Goal: Find specific page/section: Find specific page/section

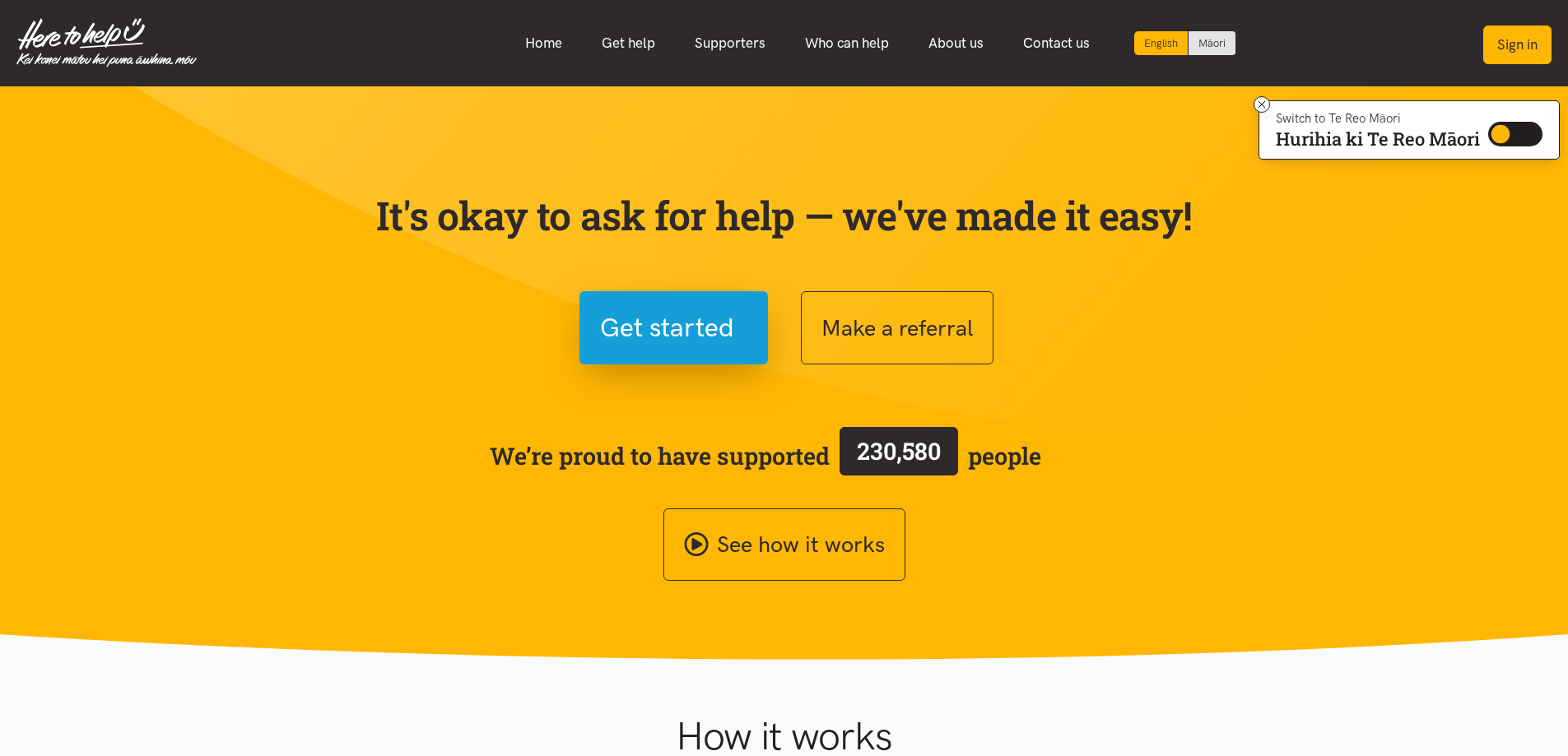
click at [1490, 37] on button "Sign in" at bounding box center [1517, 45] width 69 height 38
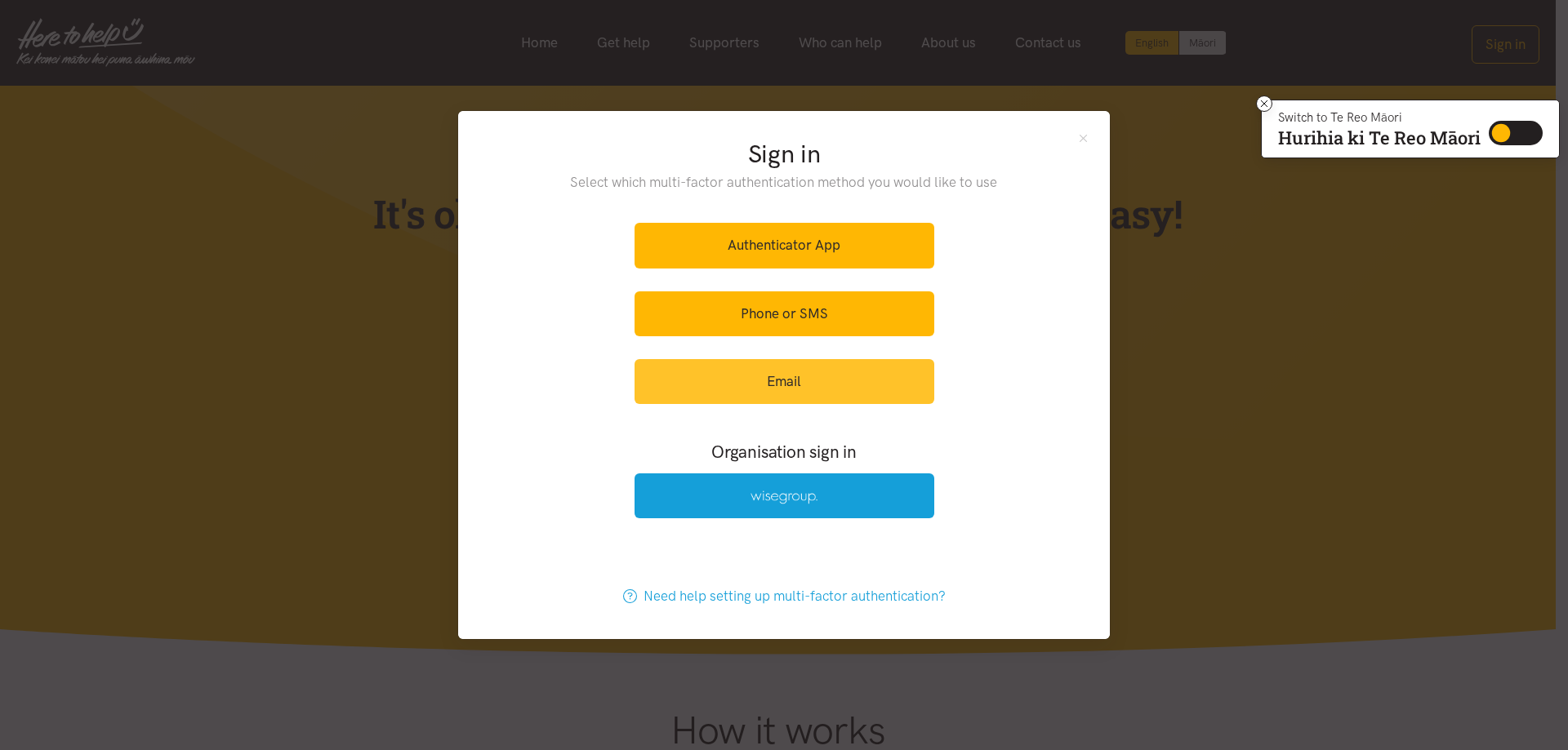
click at [792, 376] on link "Email" at bounding box center [784, 382] width 299 height 45
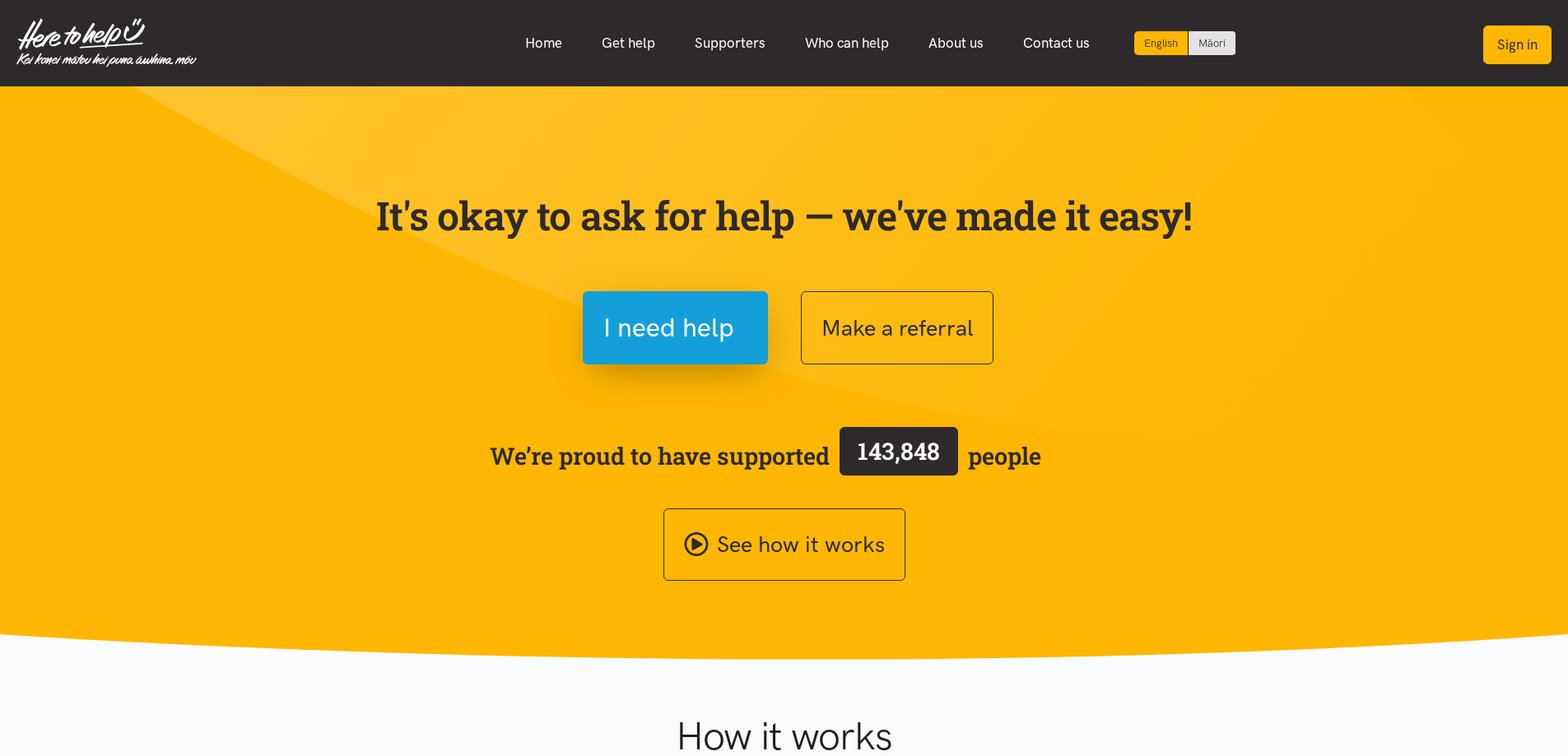
click at [1505, 42] on button "Sign in" at bounding box center [1517, 45] width 69 height 38
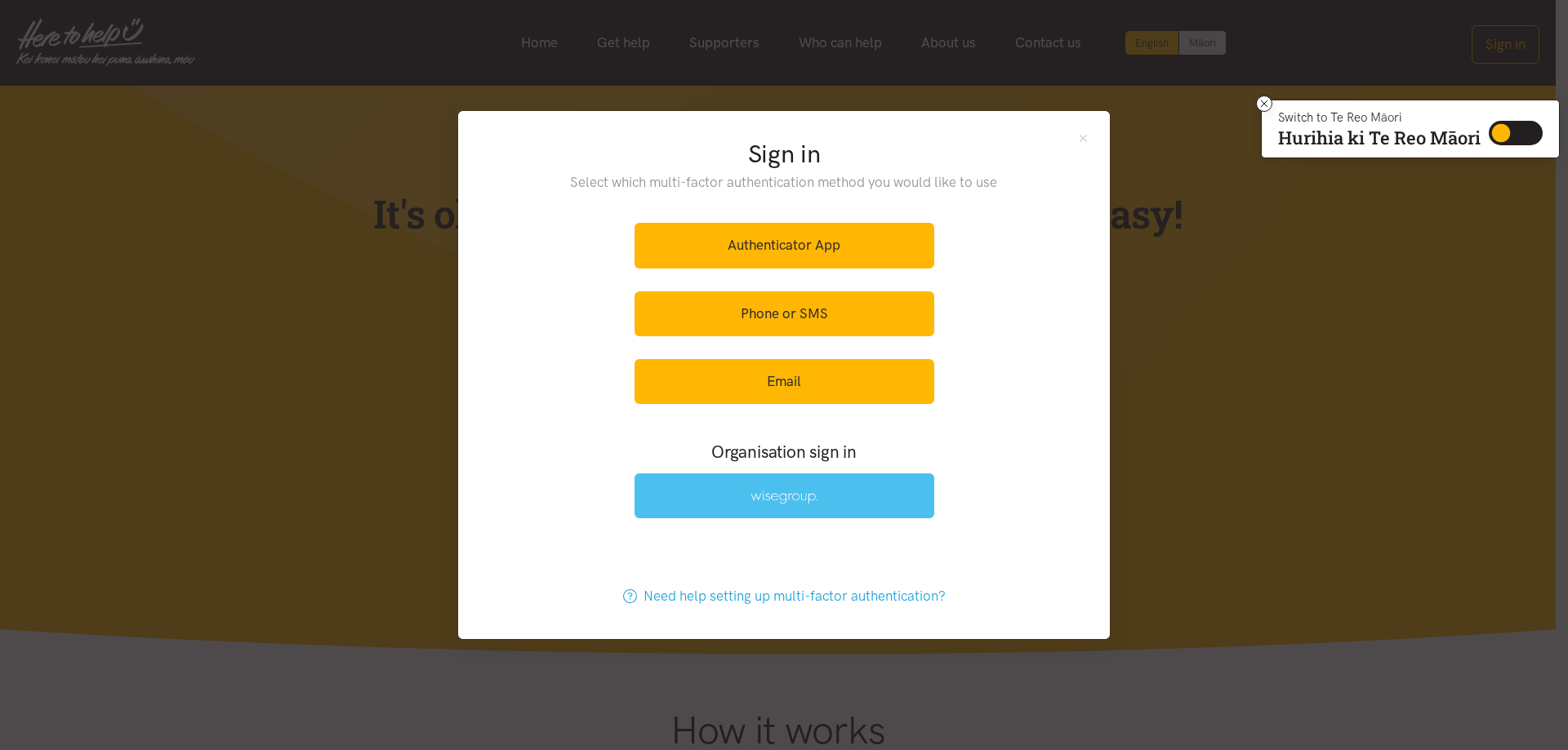
click at [739, 505] on link at bounding box center [784, 496] width 299 height 45
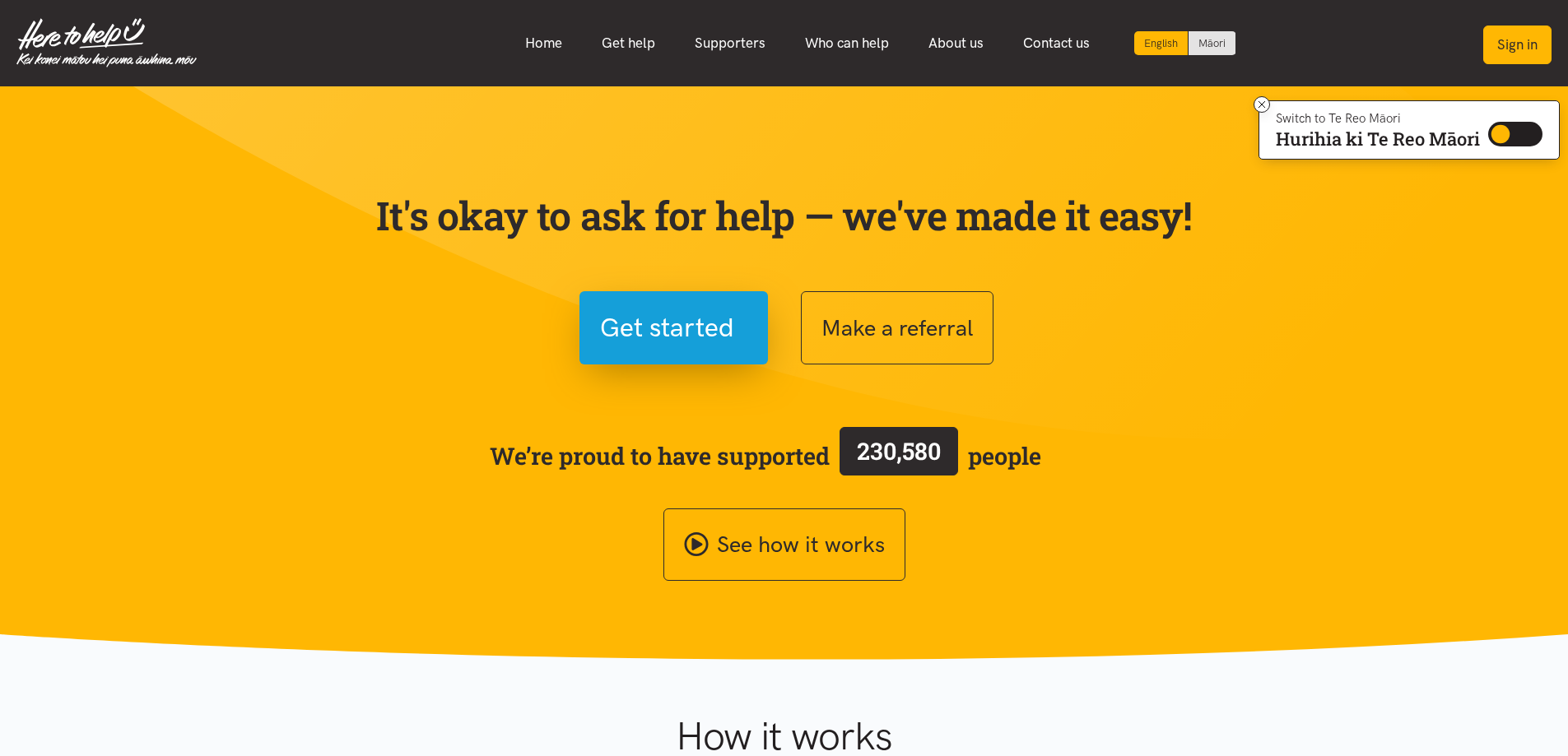
click at [1518, 33] on button "Sign in" at bounding box center [1517, 45] width 69 height 38
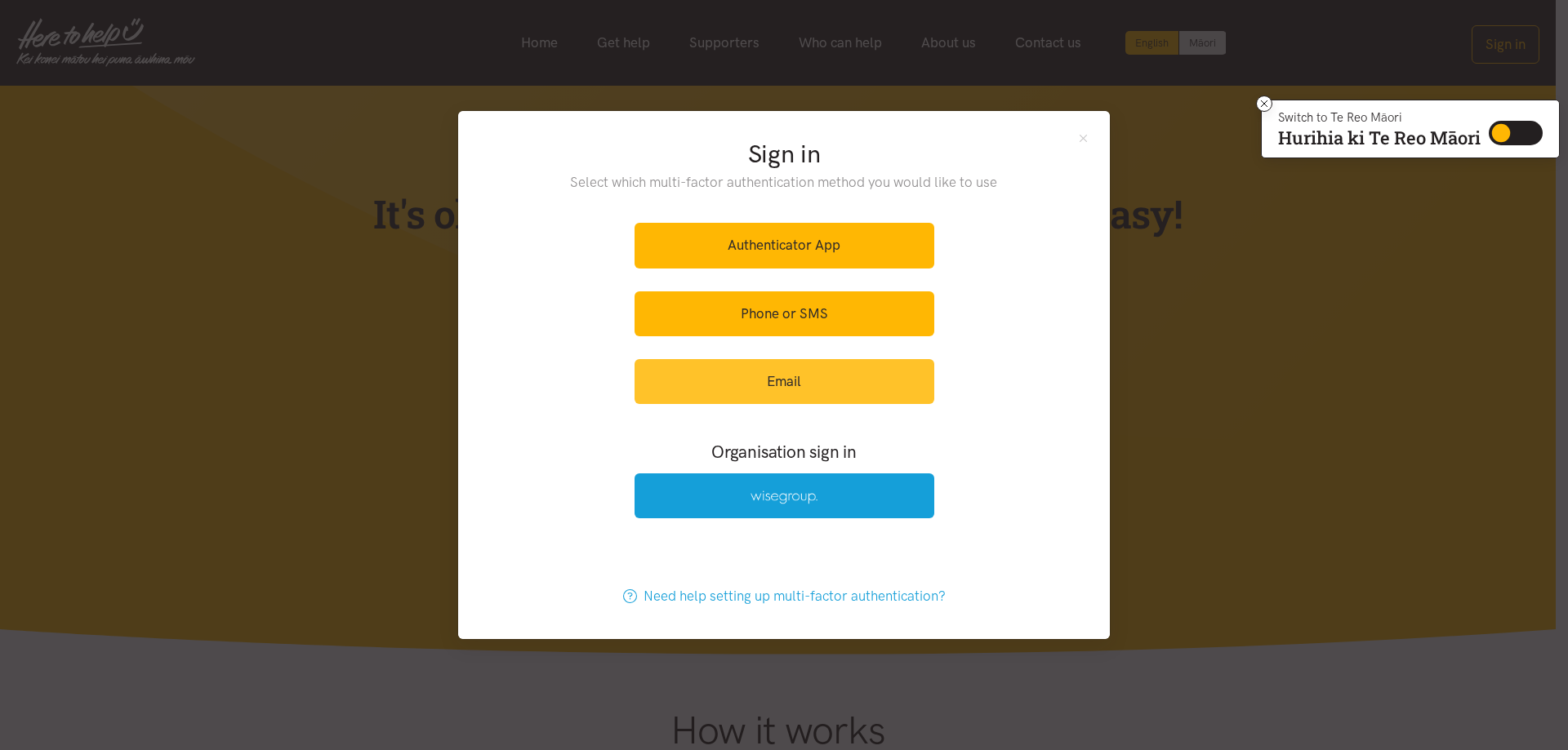
click at [807, 375] on link "Email" at bounding box center [784, 382] width 299 height 45
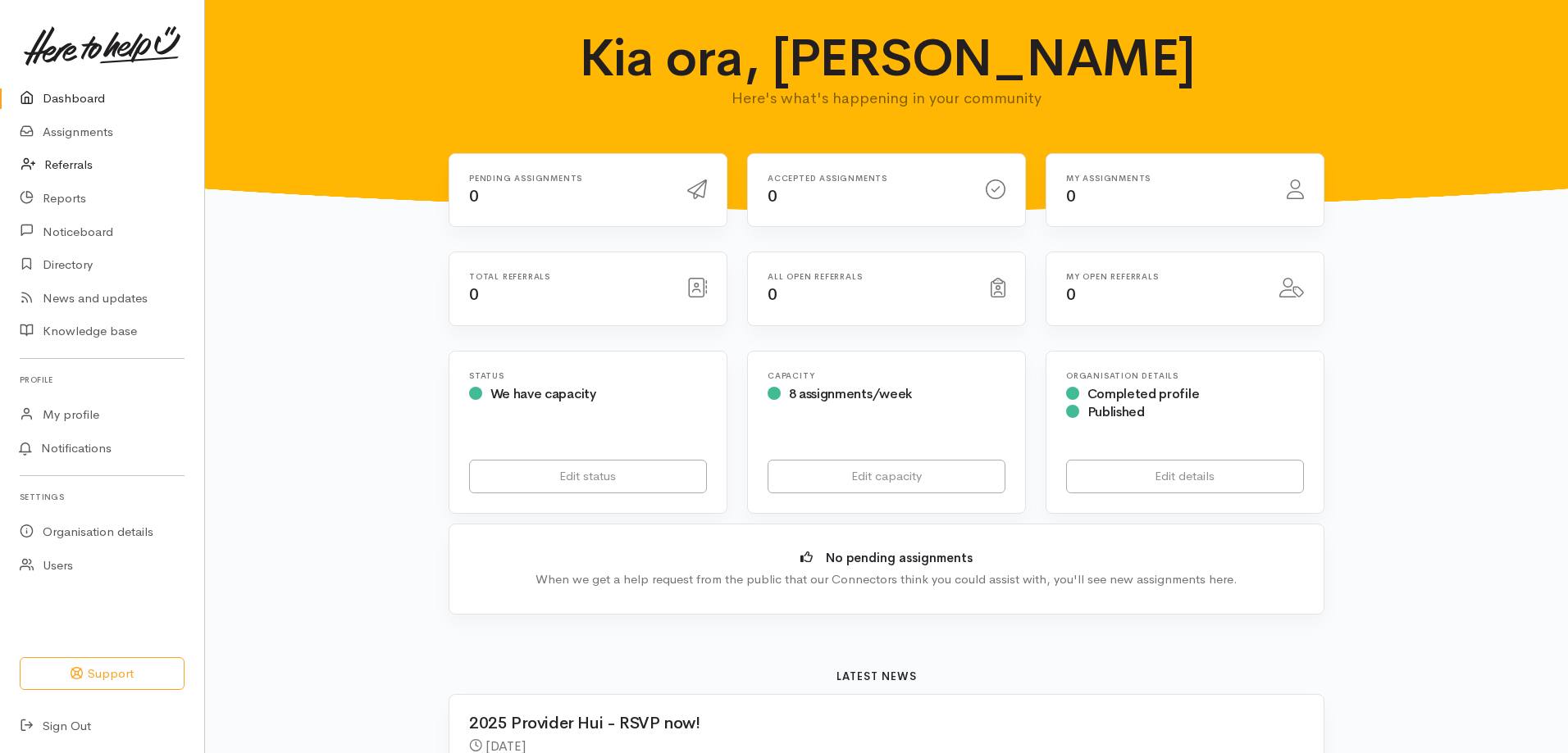
click at [67, 165] on link "Referrals" at bounding box center [102, 165] width 204 height 34
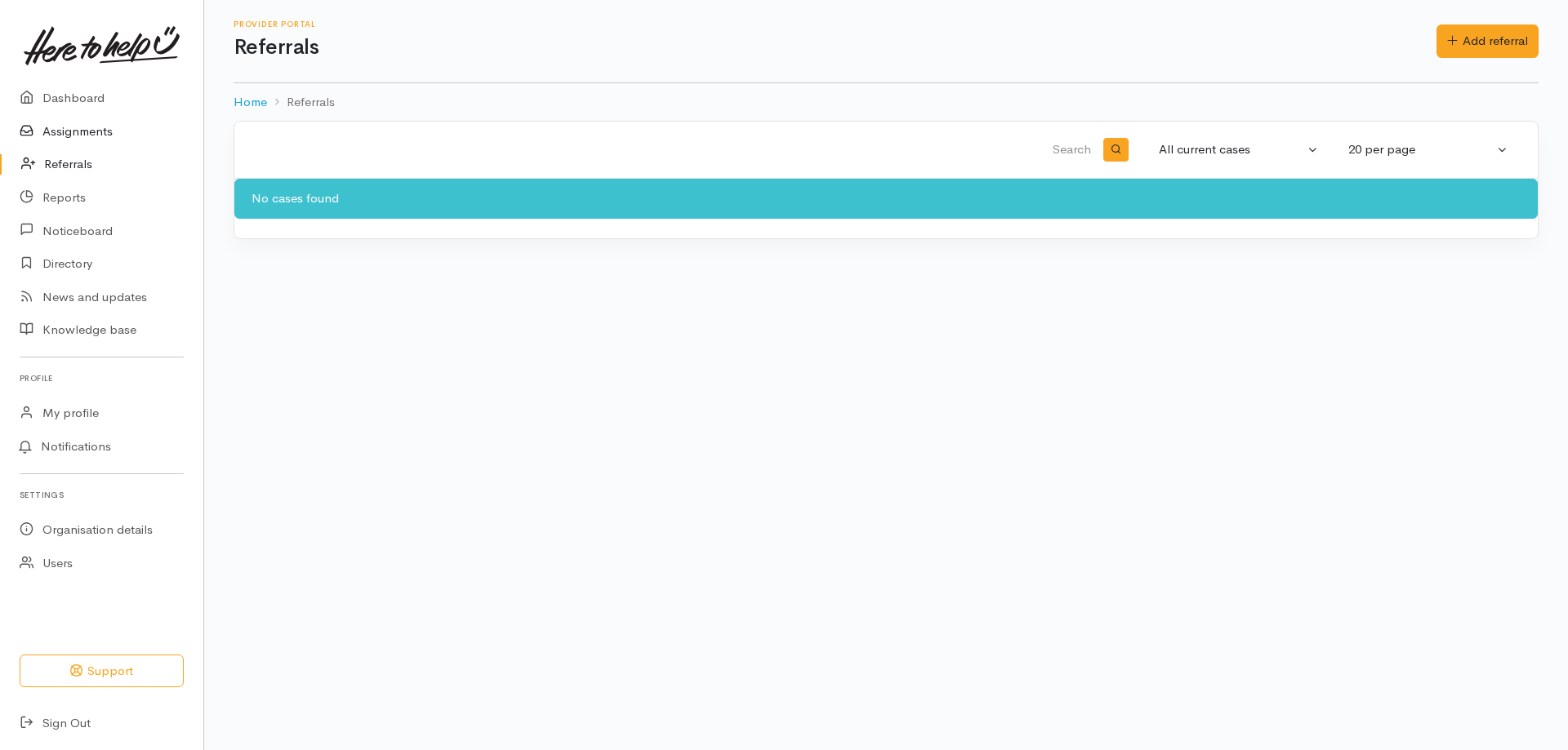
click at [92, 138] on link "Assignments" at bounding box center [102, 132] width 203 height 34
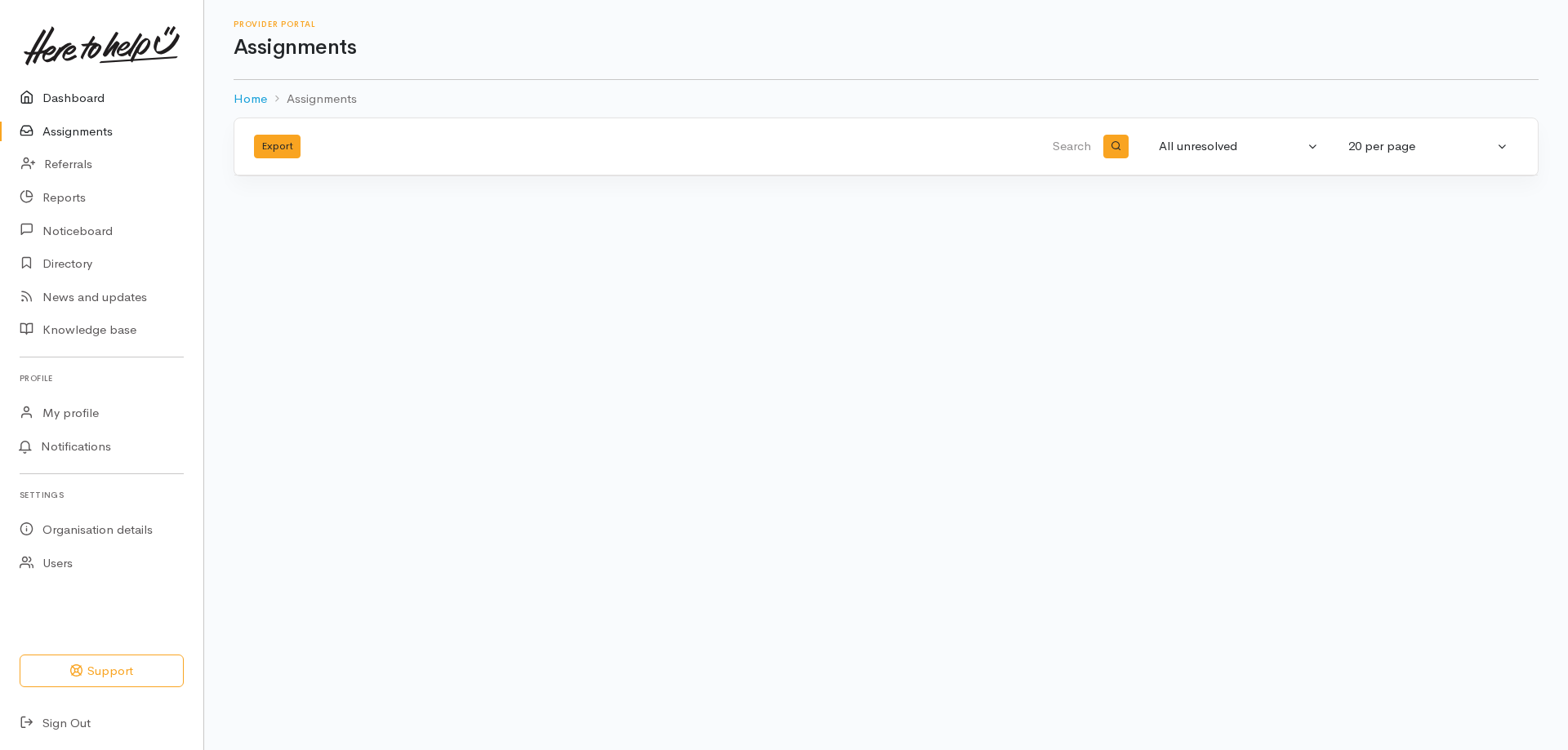
click at [82, 106] on link "Dashboard" at bounding box center [102, 98] width 203 height 34
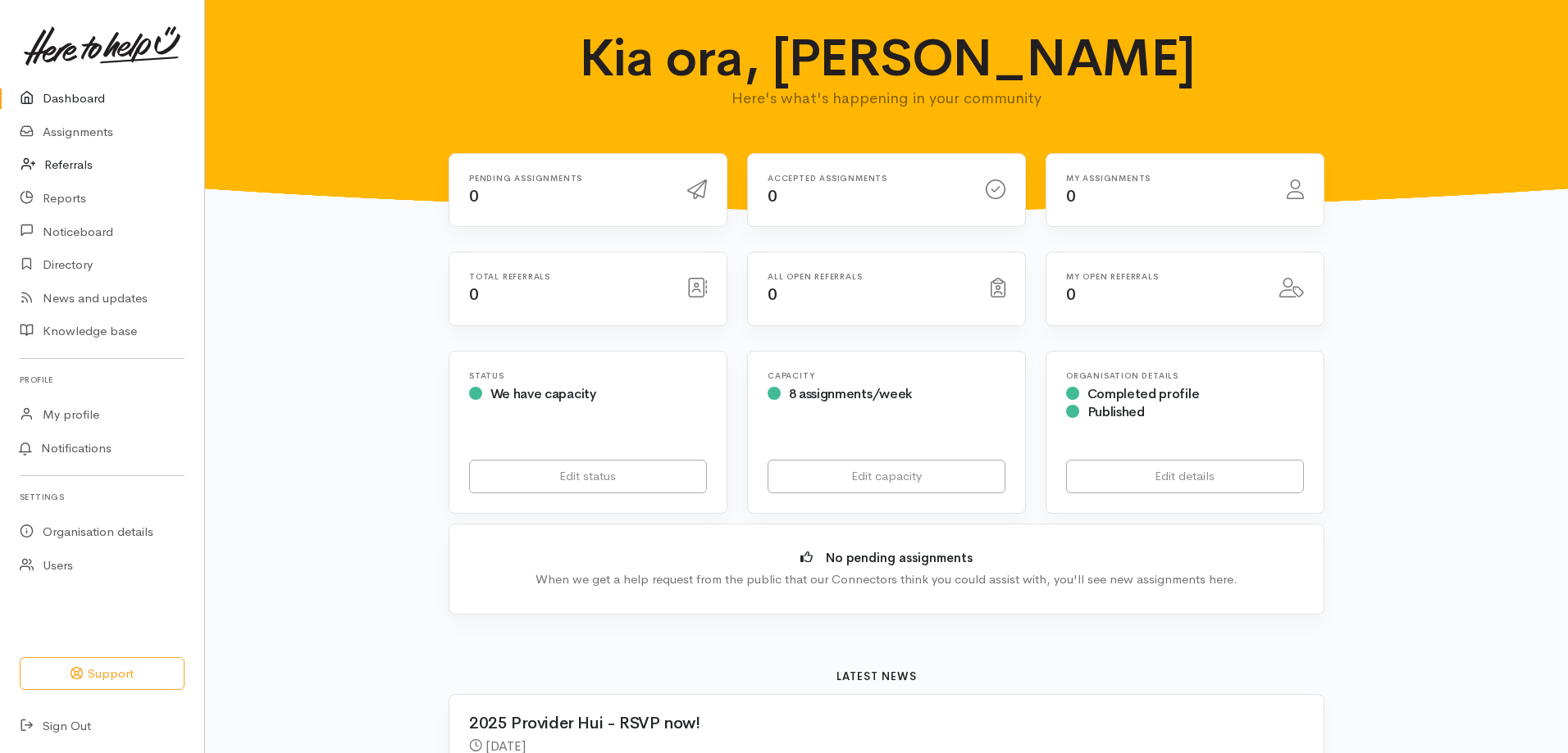
click at [75, 159] on link "Referrals" at bounding box center [102, 165] width 204 height 34
